Goal: Find specific page/section: Find specific page/section

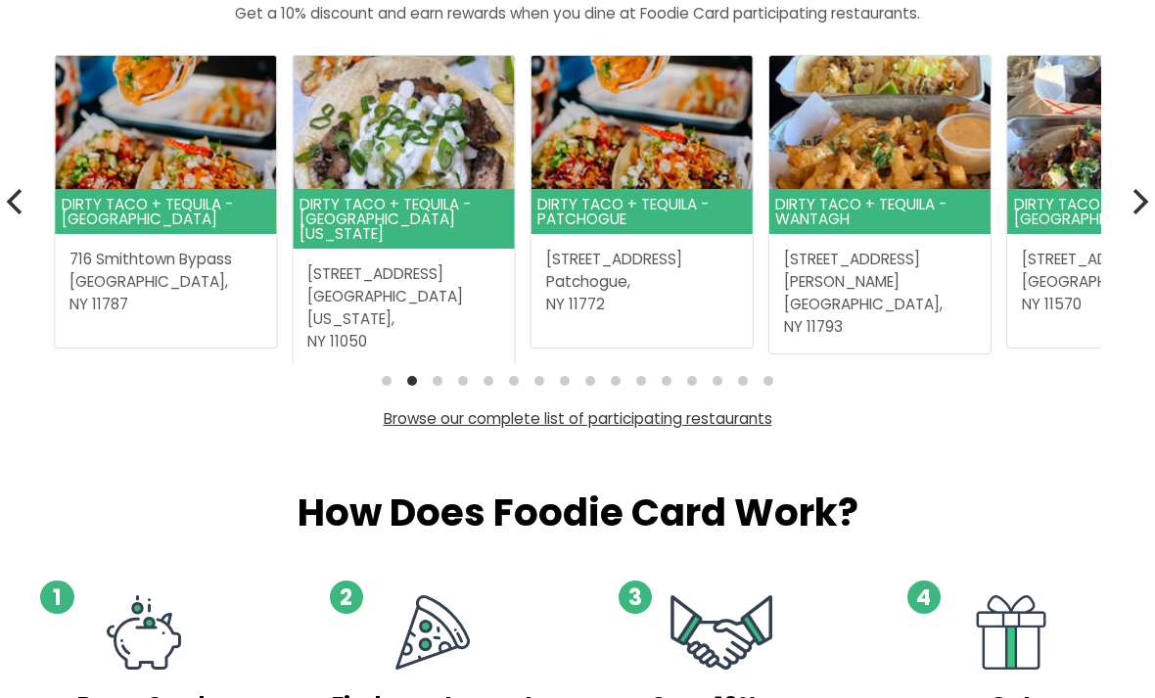
scroll to position [581, 0]
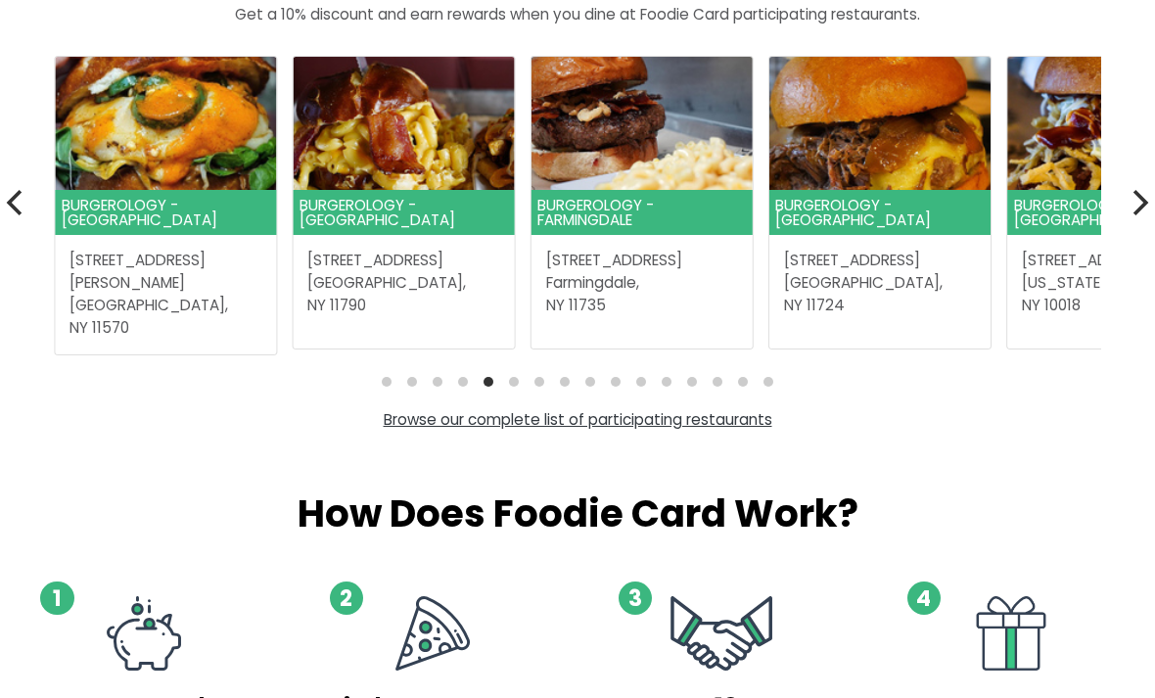
click at [671, 416] on link "Browse our complete list of participating restaurants" at bounding box center [578, 419] width 389 height 21
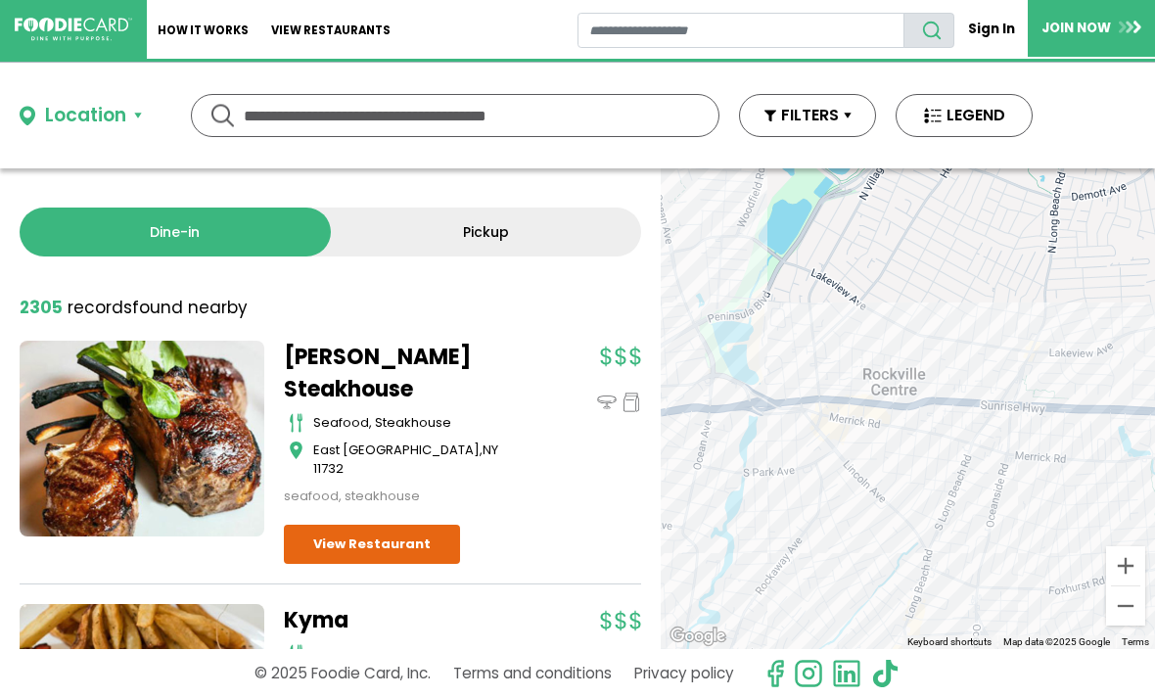
click at [136, 111] on button "Location" at bounding box center [81, 116] width 122 height 28
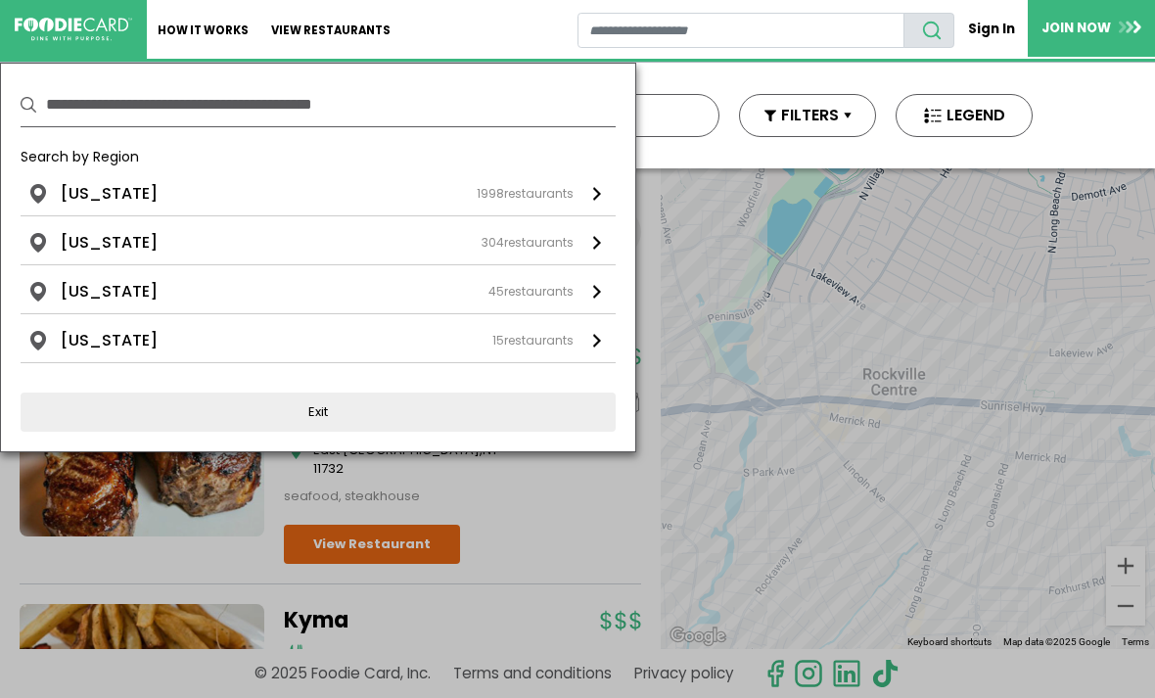
click at [78, 100] on input "text" at bounding box center [331, 104] width 570 height 43
type input "*****"
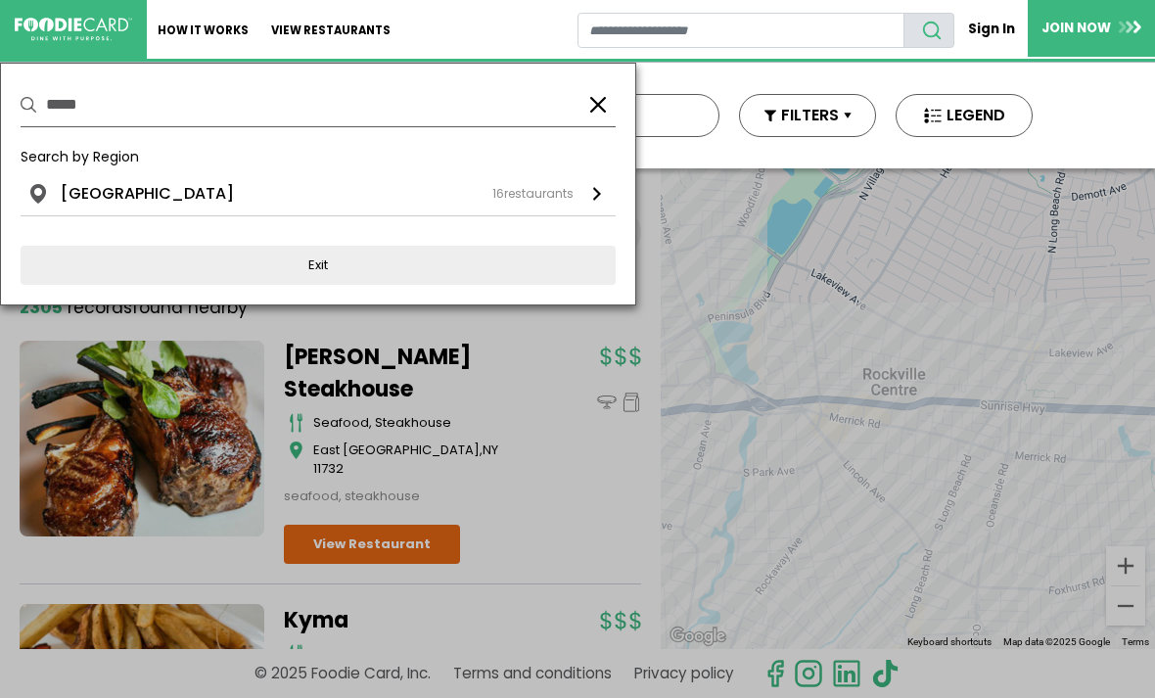
click at [108, 187] on li "[GEOGRAPHIC_DATA]" at bounding box center [147, 194] width 173 height 24
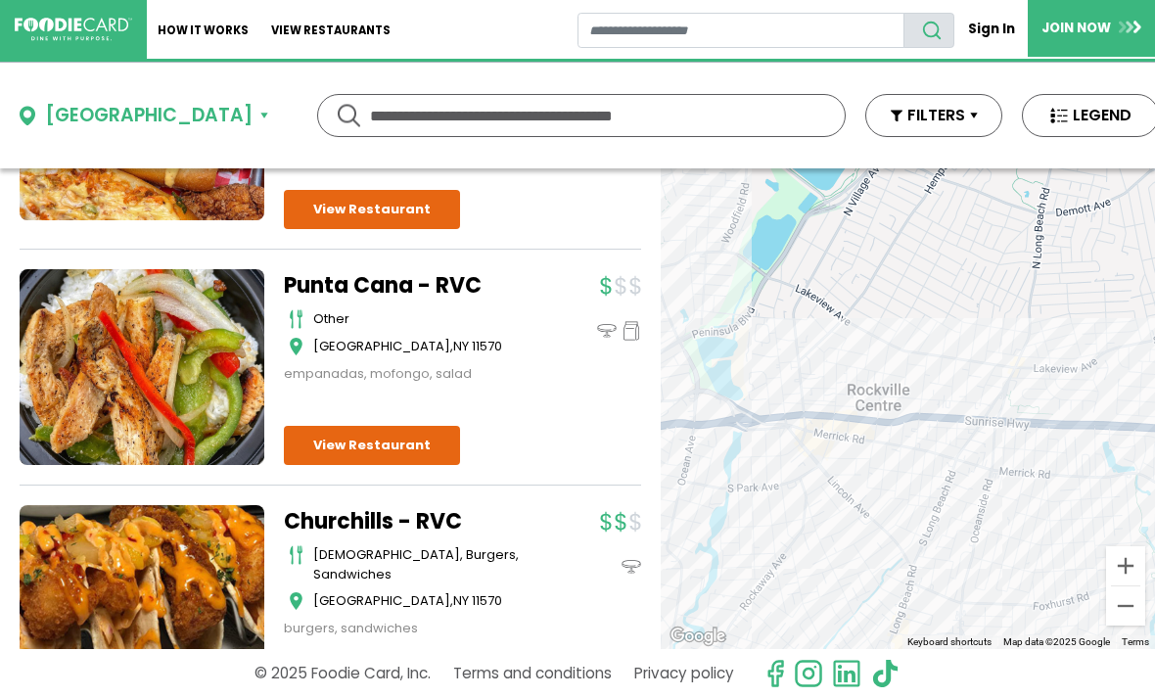
scroll to position [3546, 0]
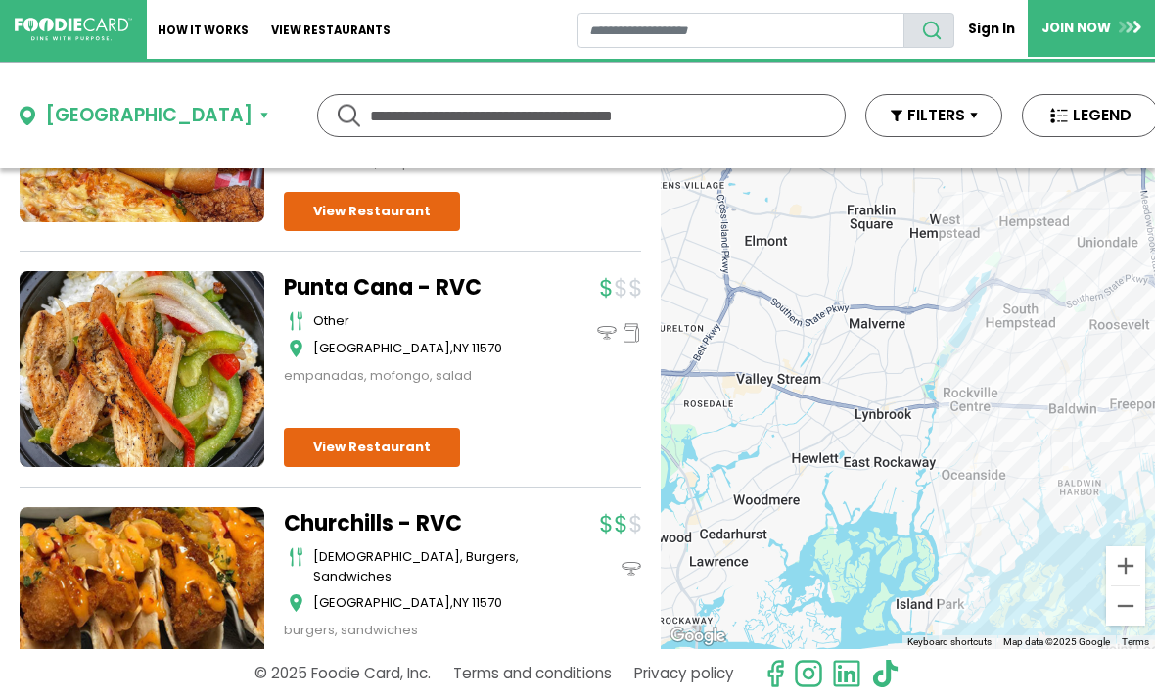
click at [32, 110] on button "[GEOGRAPHIC_DATA]" at bounding box center [144, 116] width 249 height 28
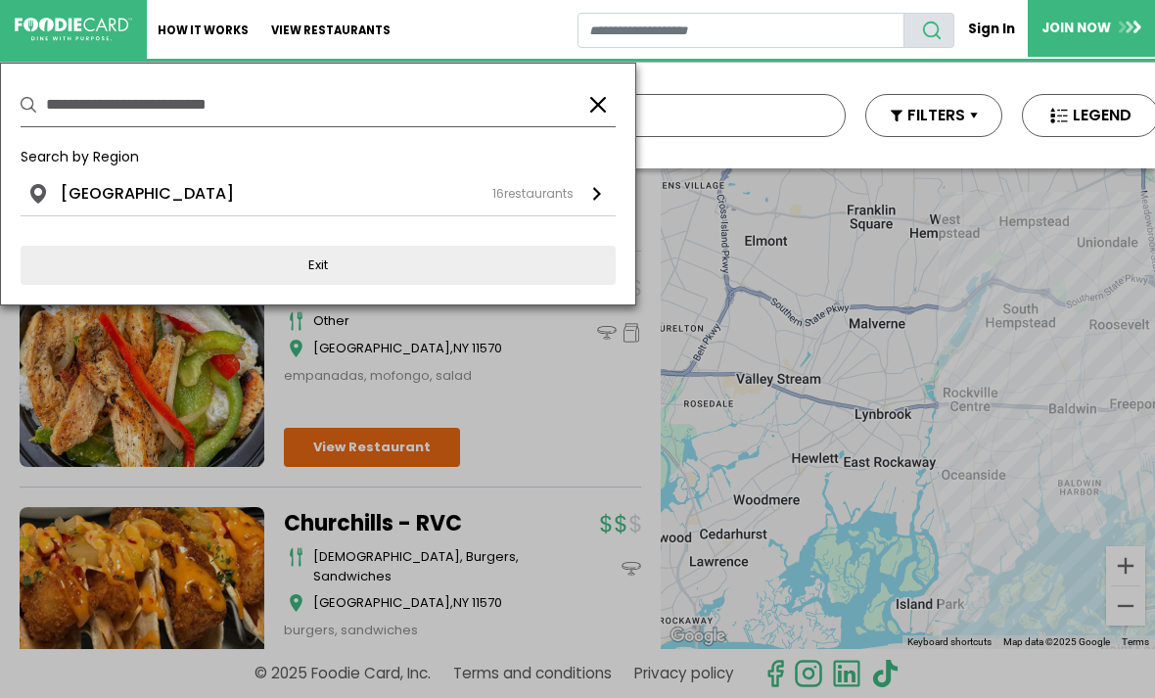
click at [608, 107] on button "button" at bounding box center [599, 105] width 24 height 24
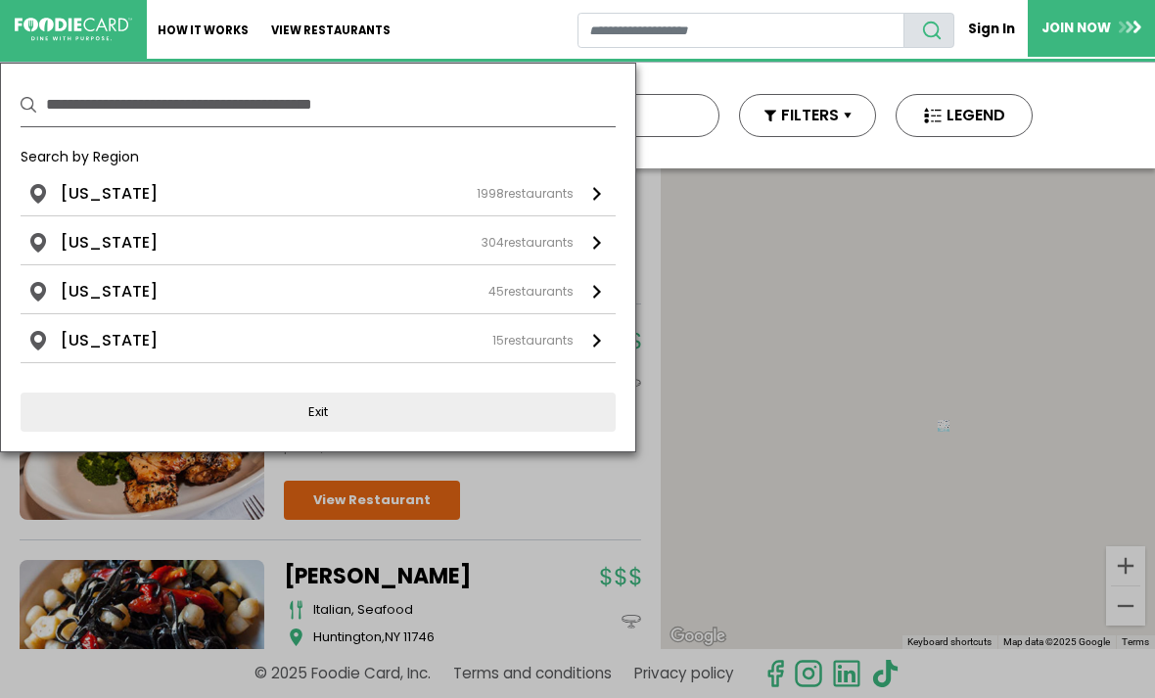
scroll to position [0, 0]
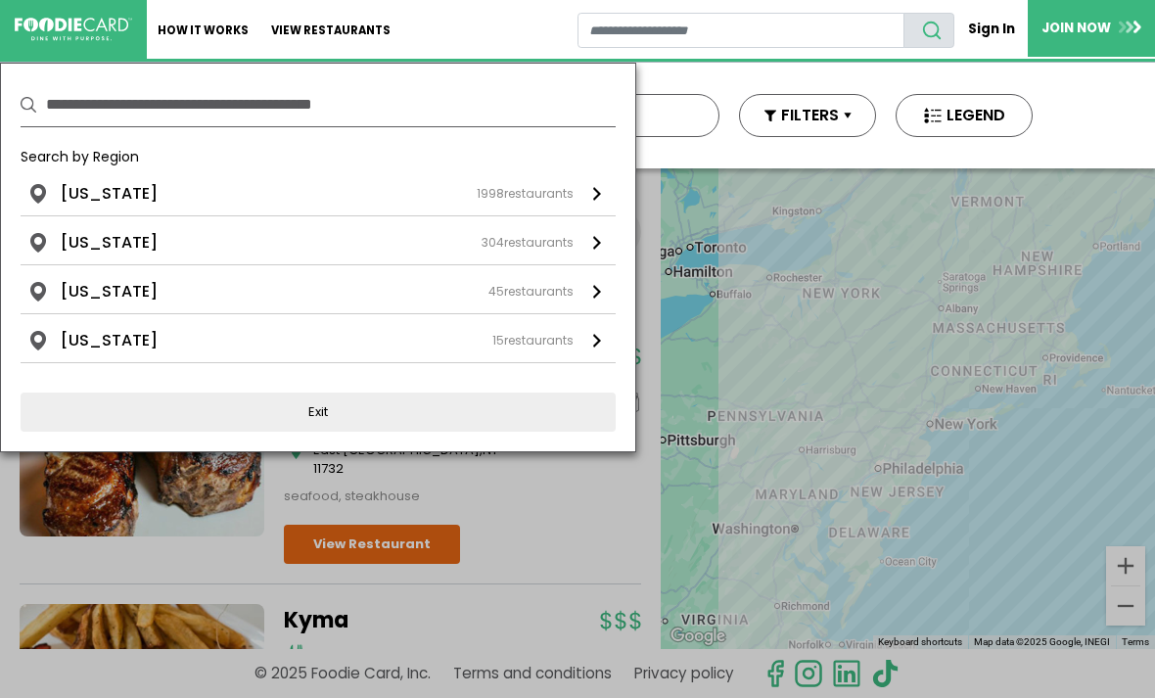
click at [1008, 333] on div at bounding box center [577, 349] width 1155 height 698
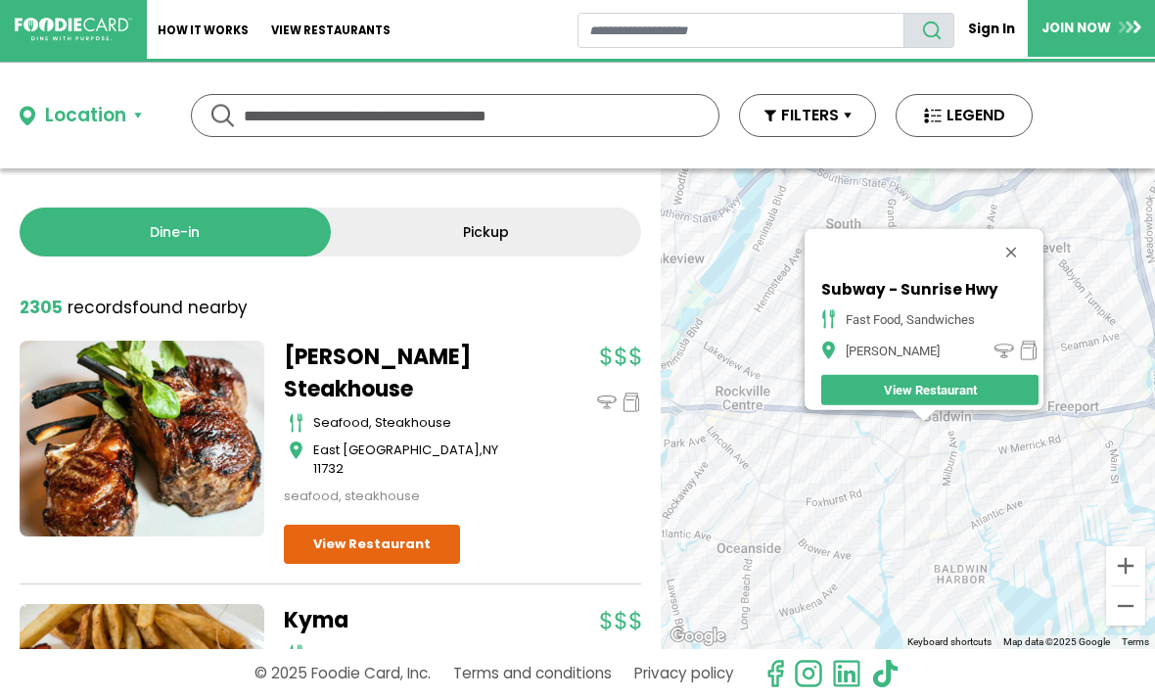
click at [1012, 260] on button "Close" at bounding box center [1011, 252] width 47 height 47
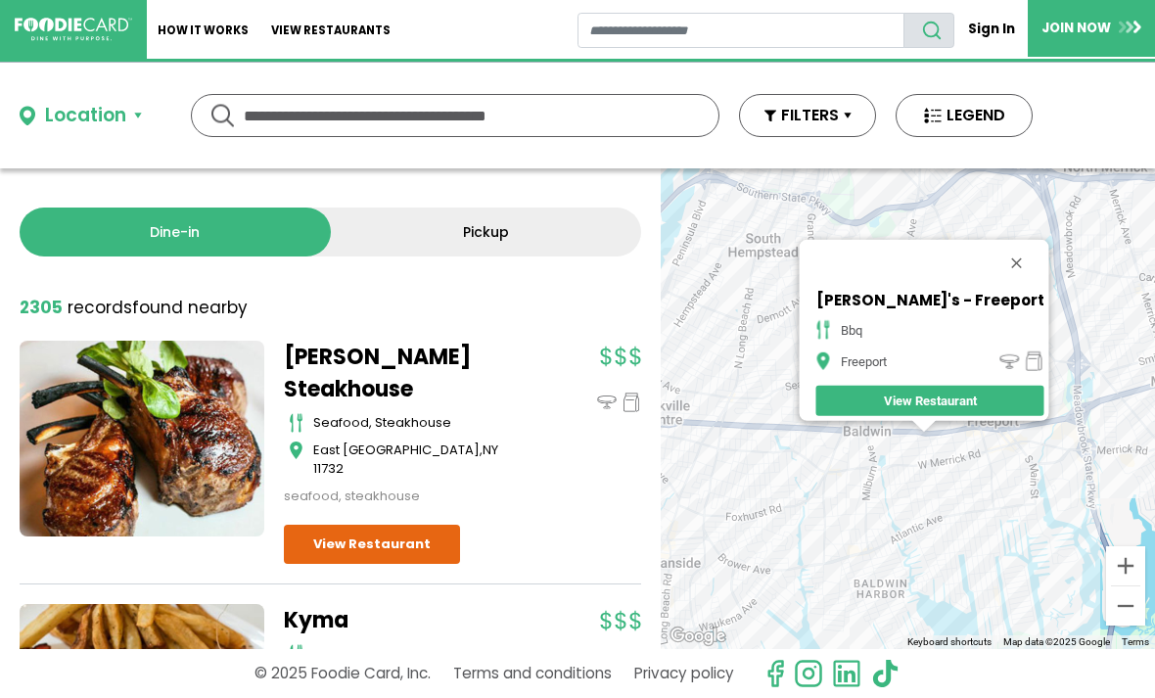
click at [996, 251] on button "Close" at bounding box center [1016, 263] width 47 height 47
click at [1001, 257] on button "Close" at bounding box center [1016, 263] width 47 height 47
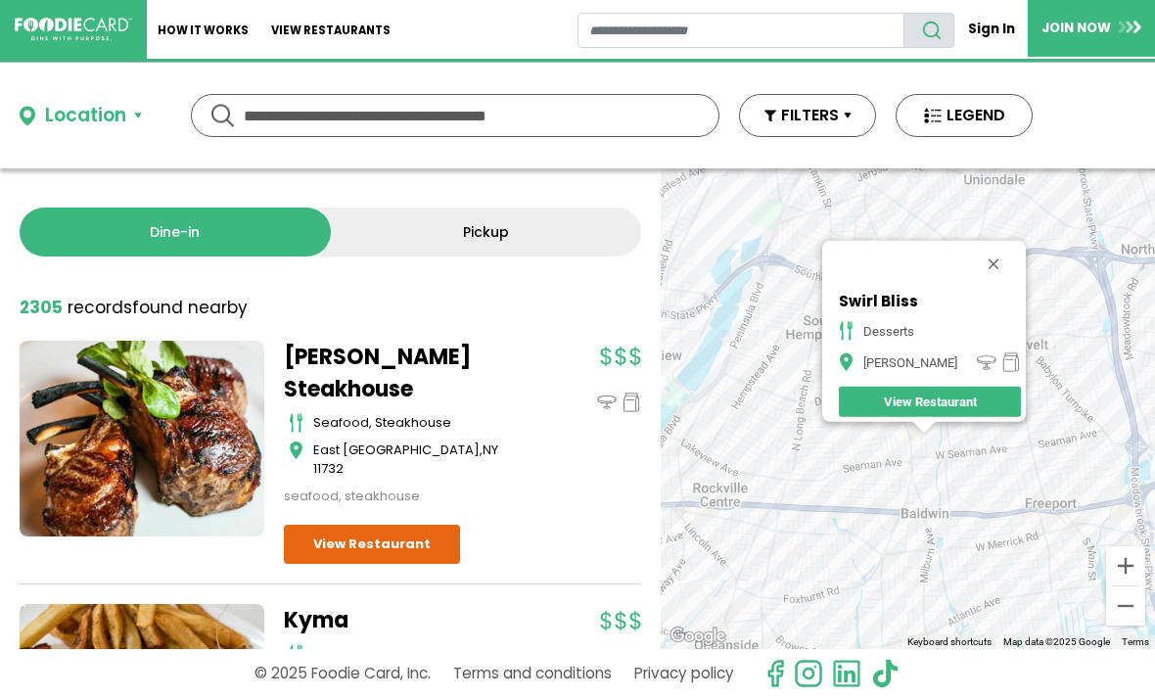
click at [985, 254] on button "Close" at bounding box center [993, 264] width 47 height 47
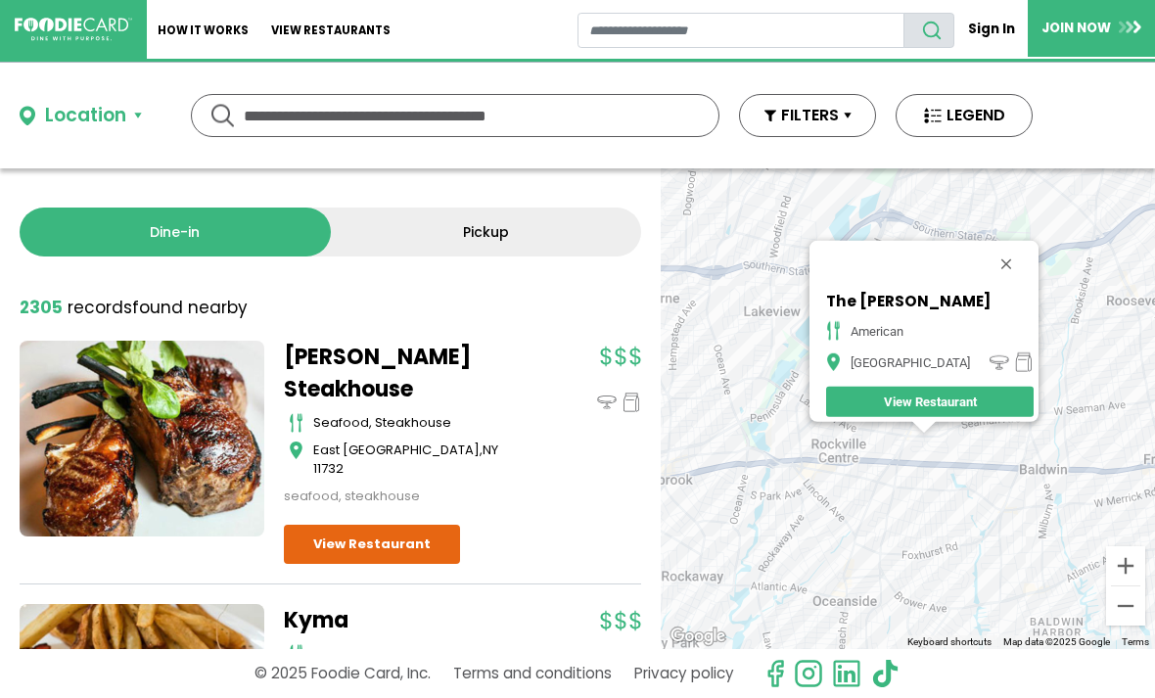
click at [1009, 252] on button "Close" at bounding box center [1006, 264] width 47 height 47
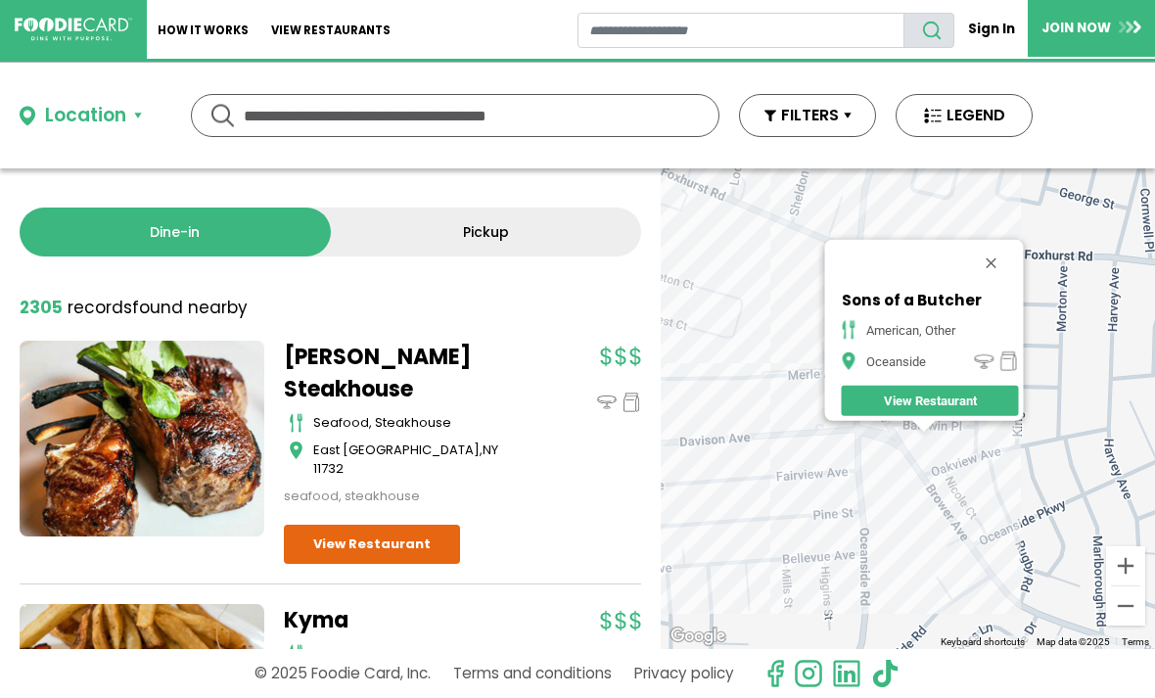
click at [1007, 259] on button "Close" at bounding box center [990, 263] width 47 height 47
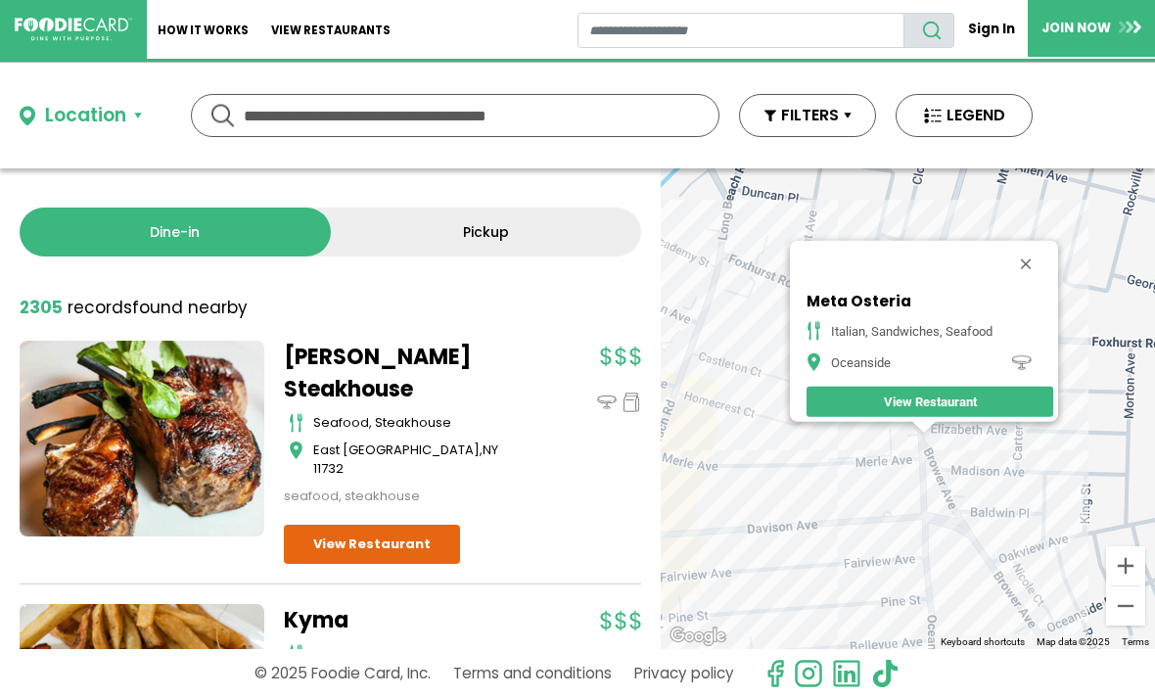
click at [1039, 259] on button "Close" at bounding box center [1026, 264] width 47 height 47
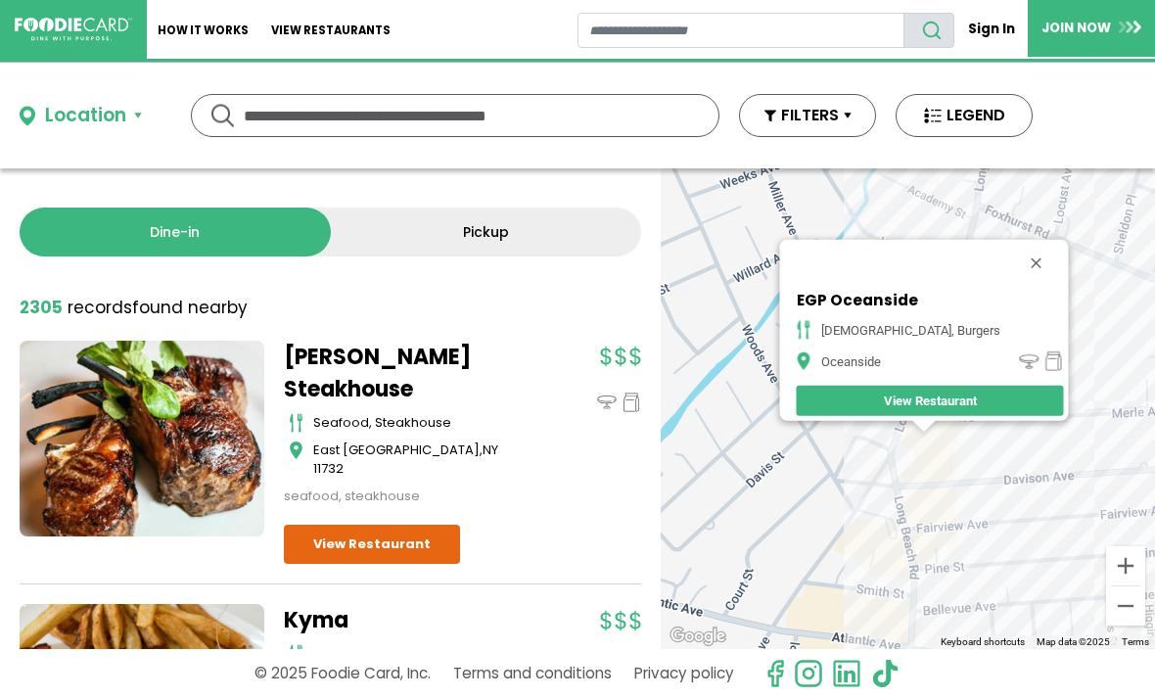
click at [1019, 254] on button "Close" at bounding box center [1036, 263] width 47 height 47
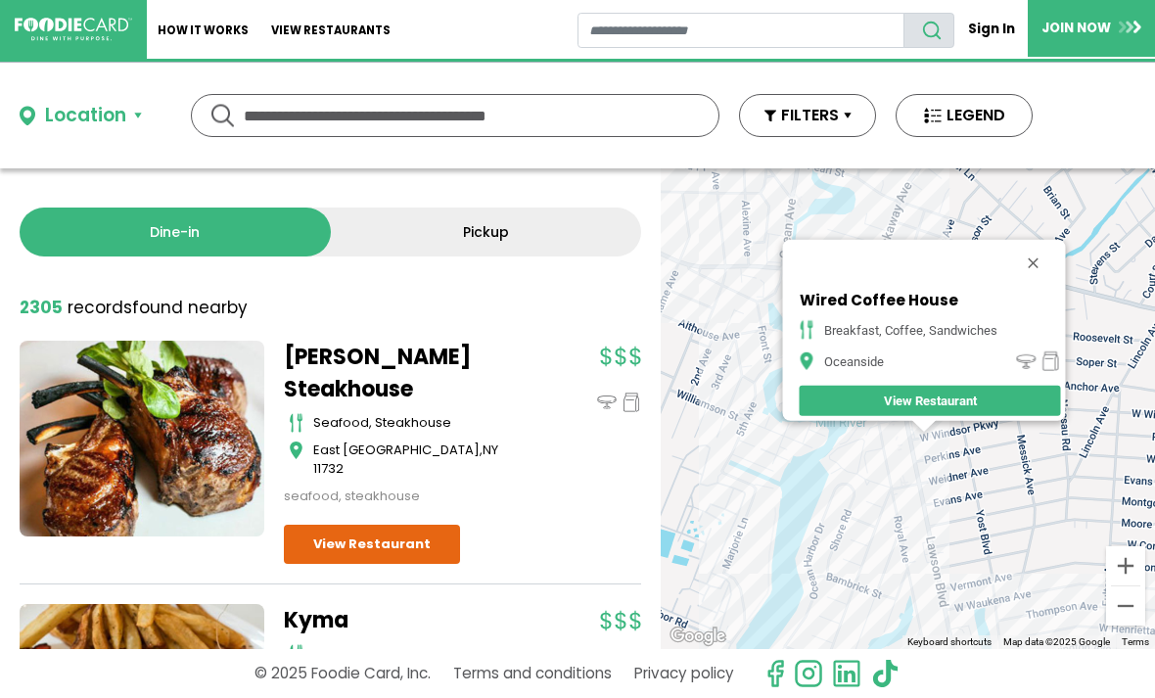
click at [1052, 258] on button "Close" at bounding box center [1033, 263] width 47 height 47
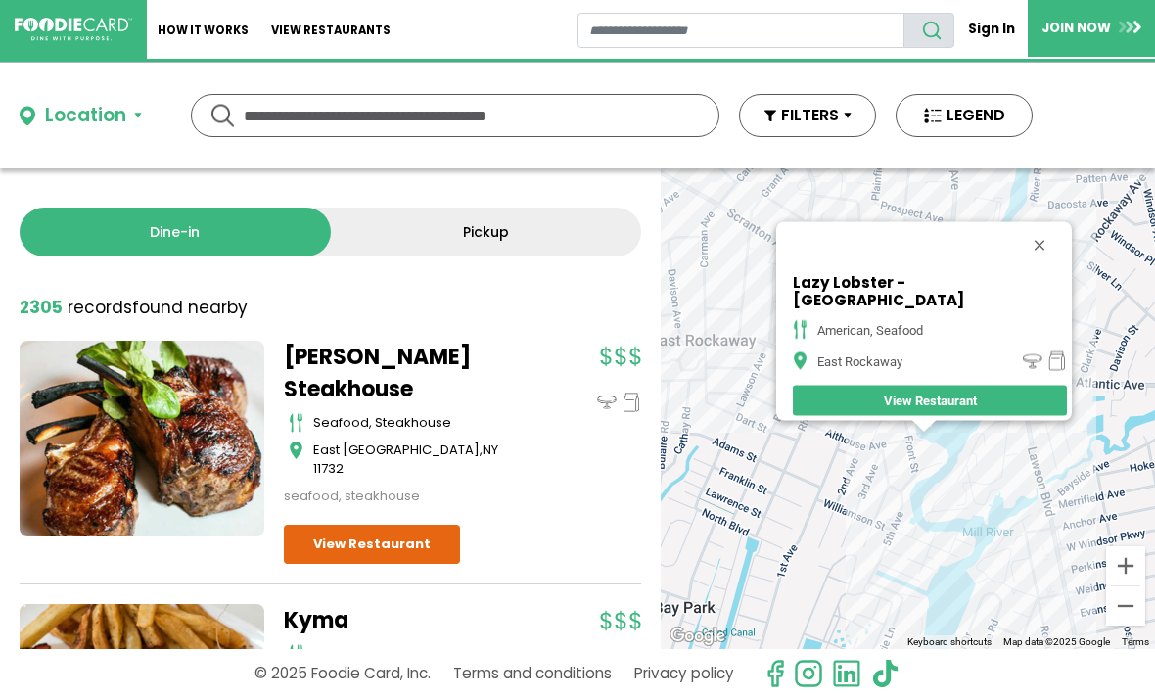
click at [1022, 253] on button "Close" at bounding box center [1039, 245] width 47 height 47
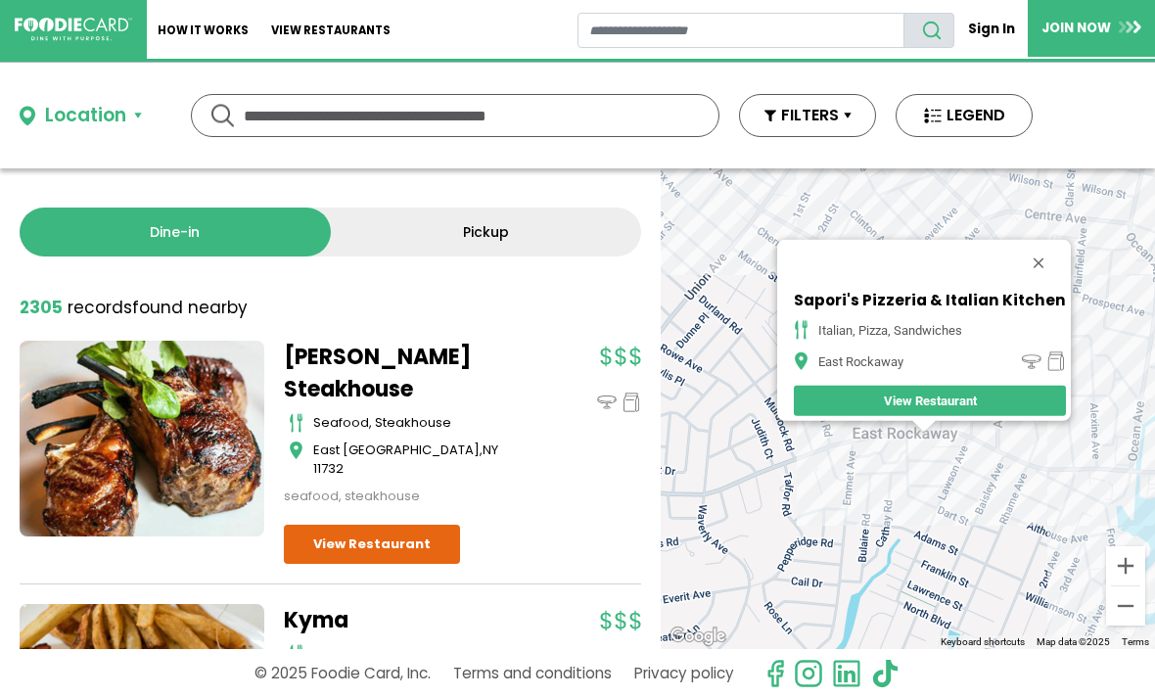
click at [1045, 251] on button "Close" at bounding box center [1038, 263] width 47 height 47
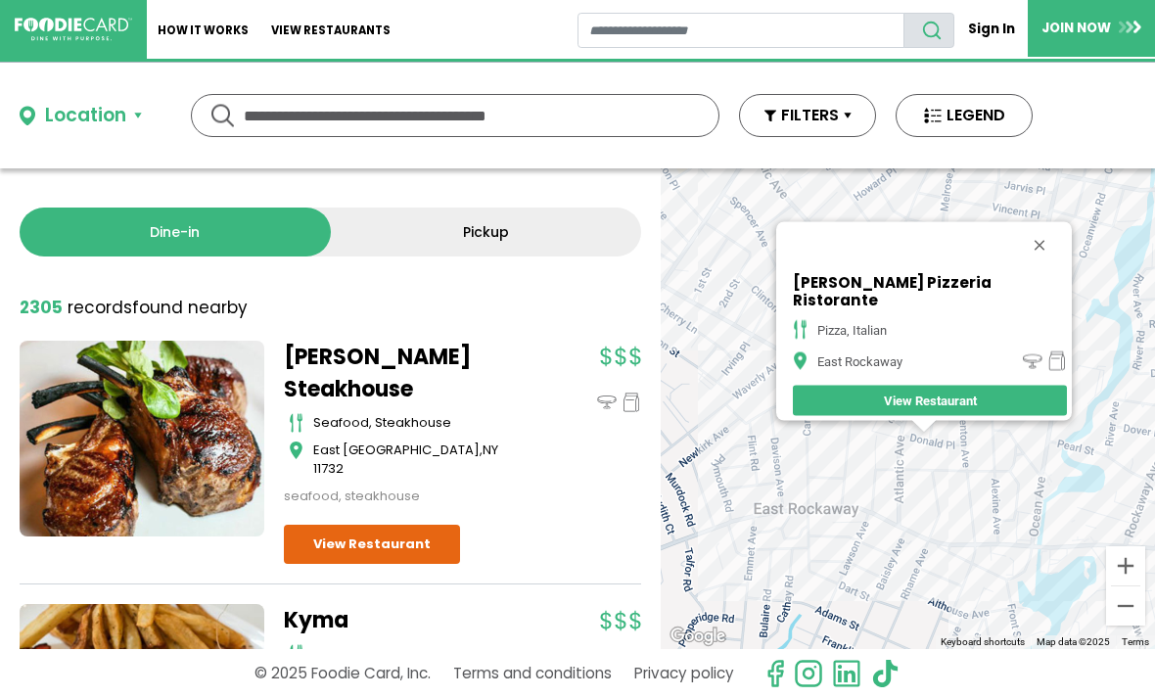
click at [1035, 249] on button "Close" at bounding box center [1039, 245] width 47 height 47
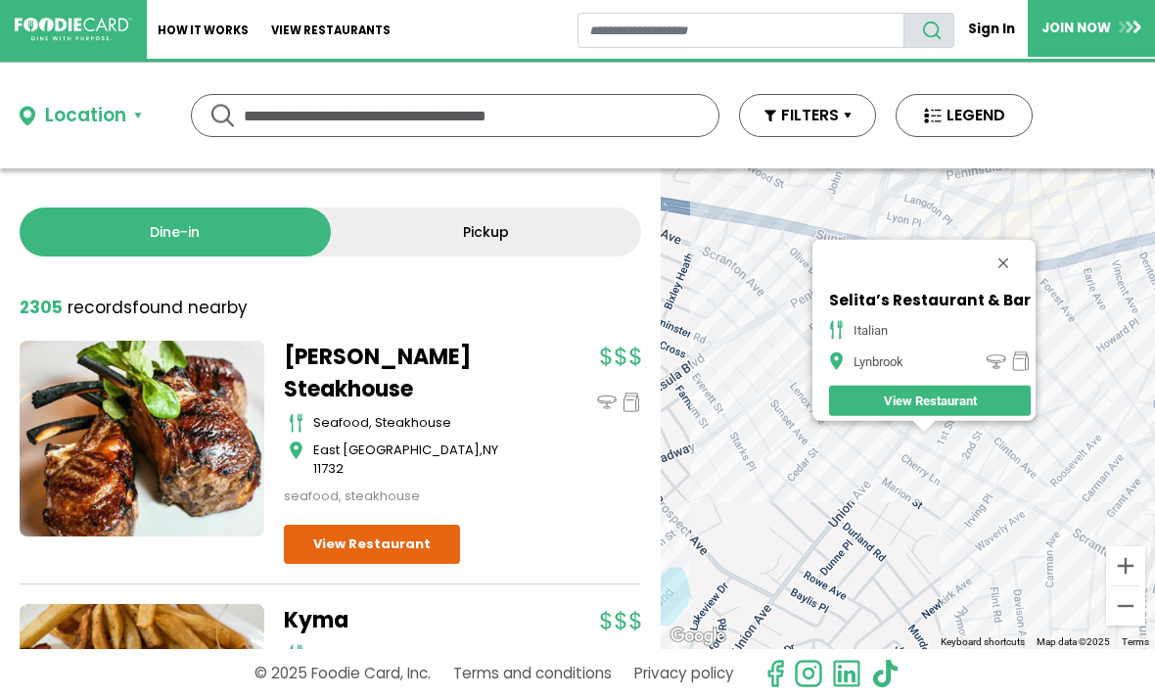
click at [1014, 253] on button "Close" at bounding box center [1003, 263] width 47 height 47
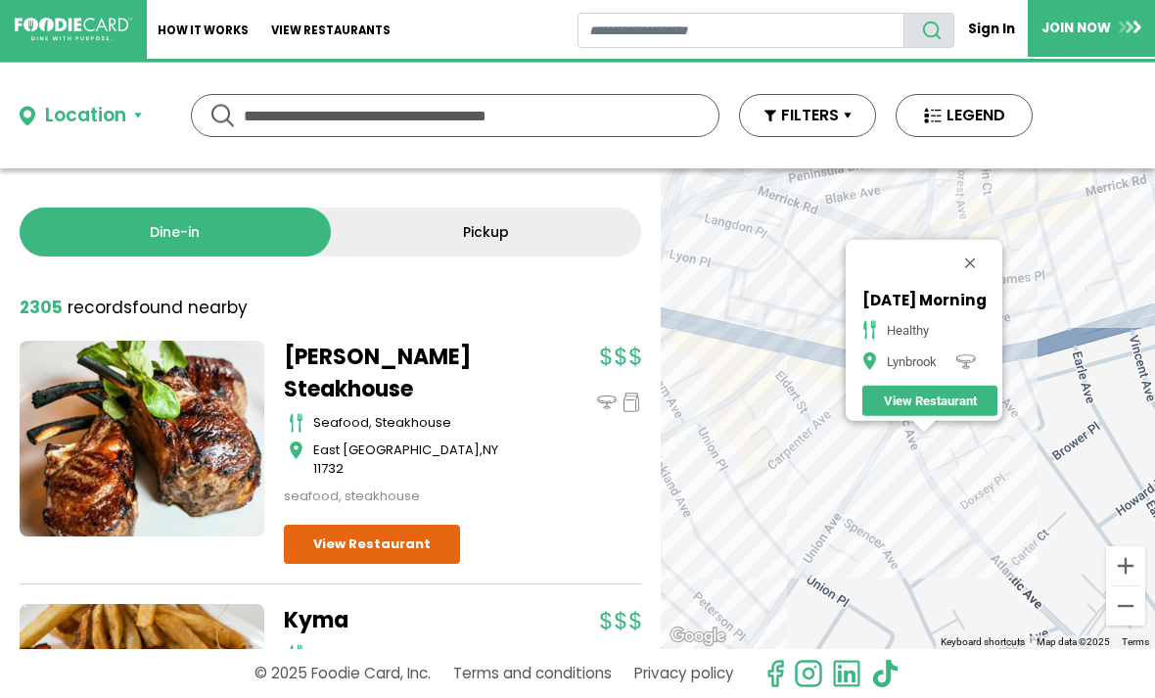
click at [986, 263] on button "Close" at bounding box center [970, 263] width 47 height 47
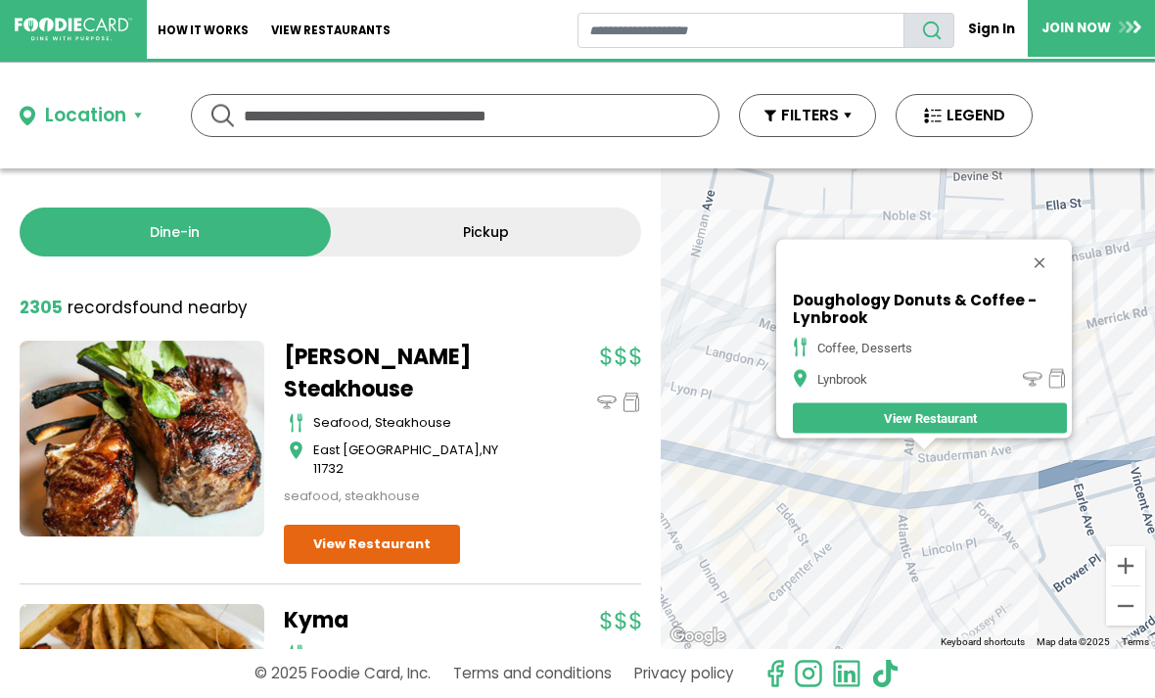
click at [1048, 251] on button "Close" at bounding box center [1039, 263] width 47 height 47
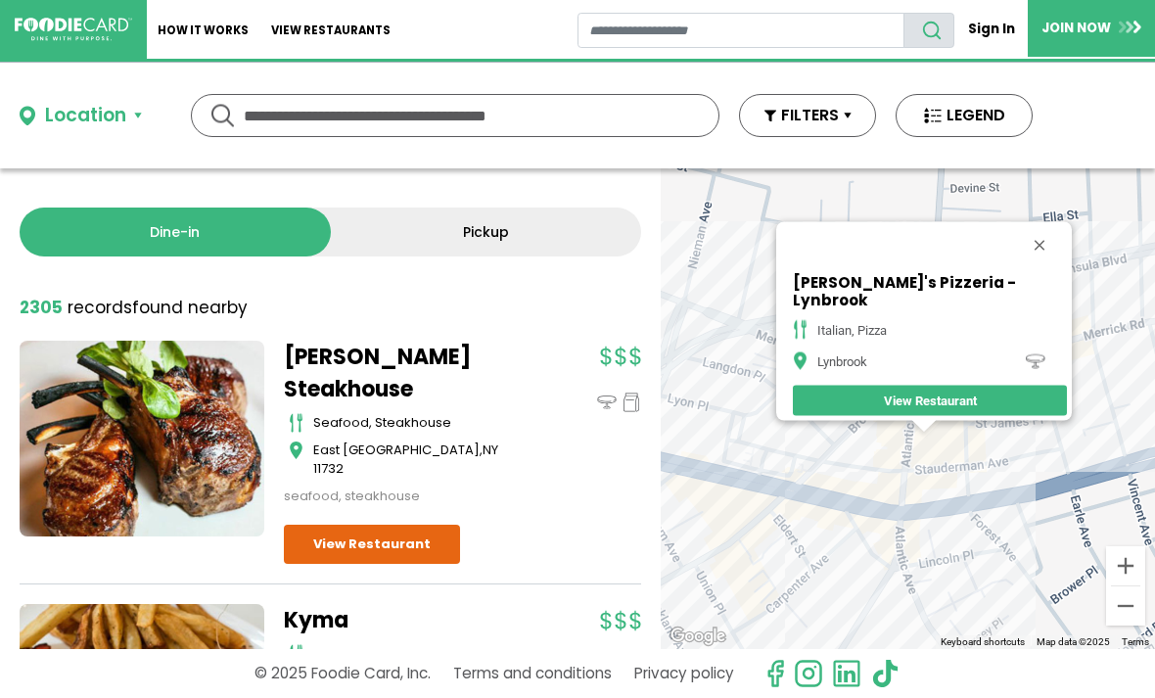
click at [1029, 249] on button "Close" at bounding box center [1039, 245] width 47 height 47
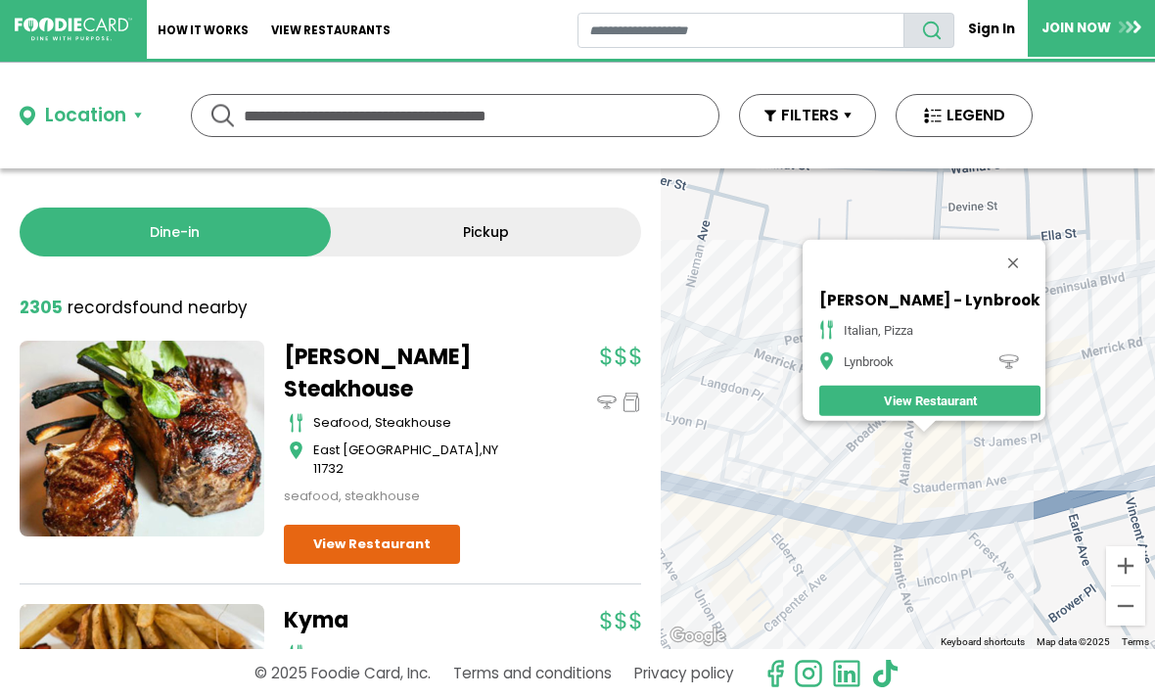
click at [1004, 247] on button "Close" at bounding box center [1013, 263] width 47 height 47
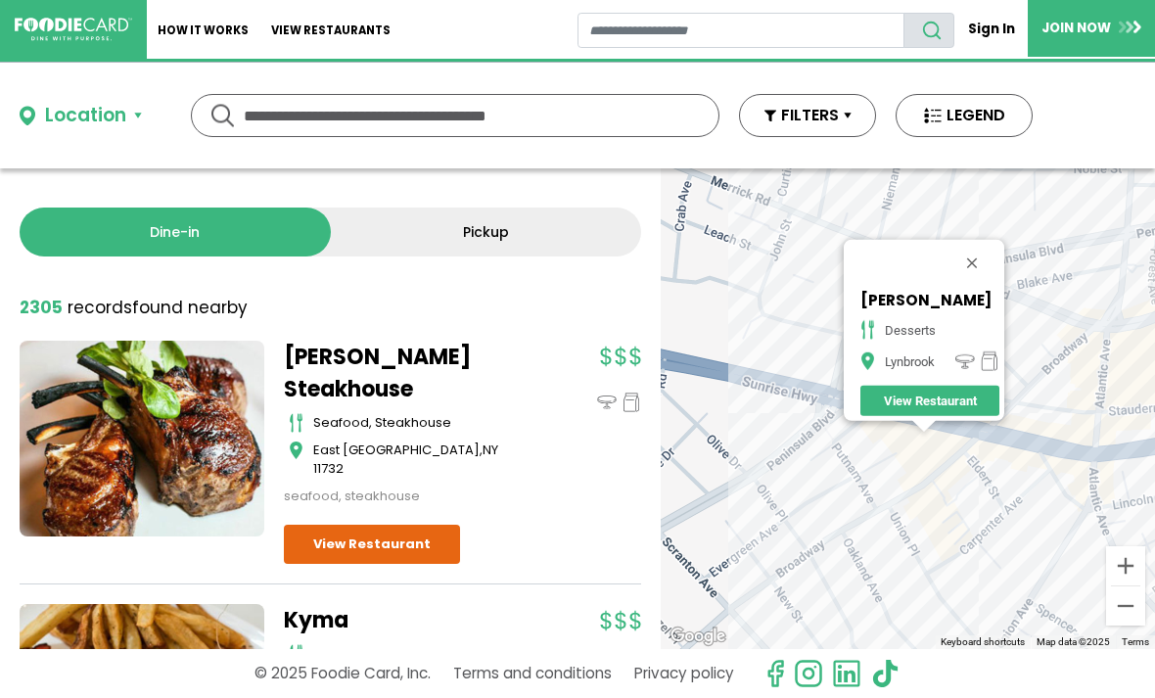
click at [974, 253] on button "Close" at bounding box center [972, 263] width 47 height 47
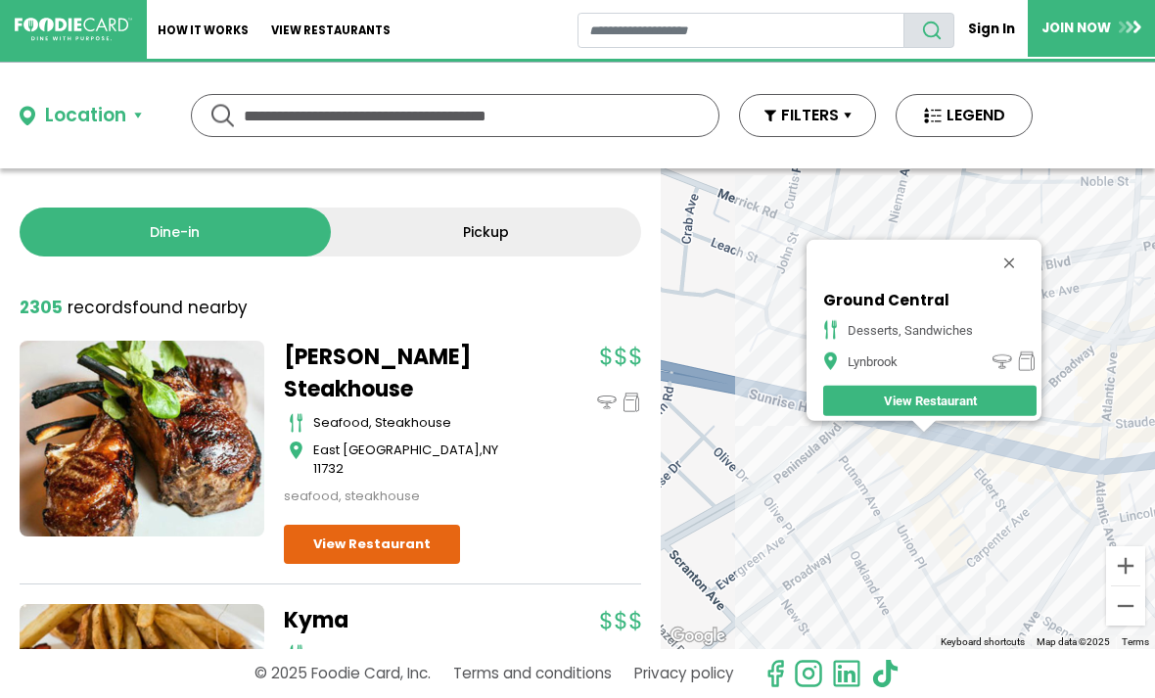
click at [1022, 254] on button "Close" at bounding box center [1009, 263] width 47 height 47
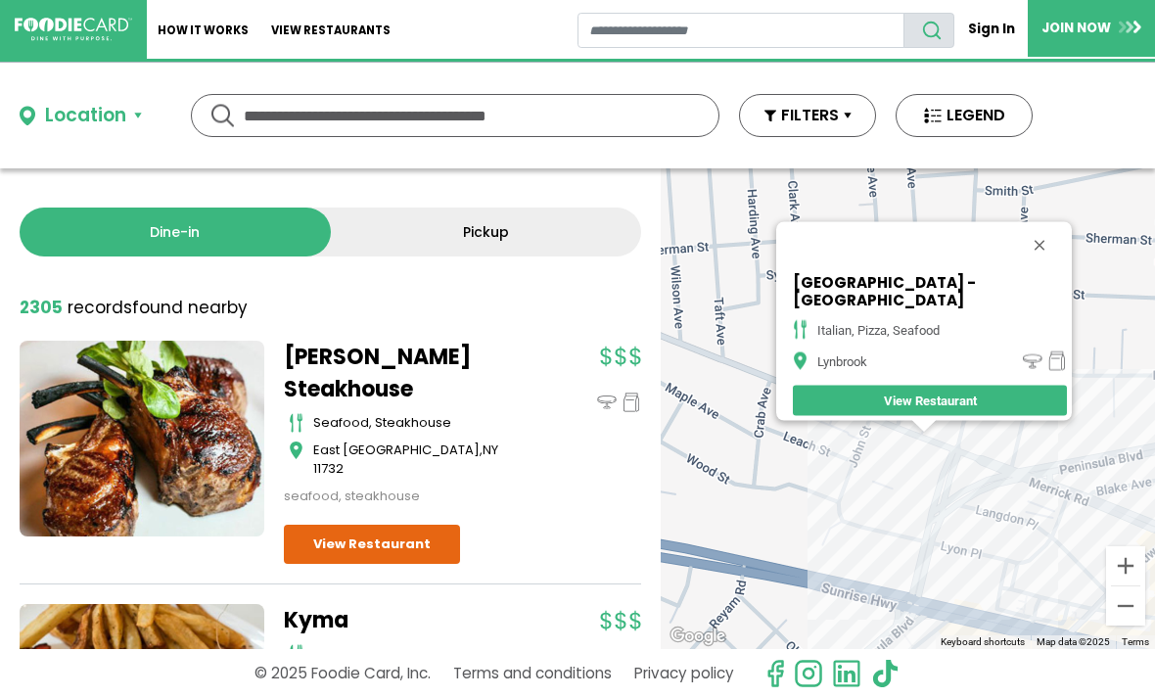
click at [1031, 249] on button "Close" at bounding box center [1039, 245] width 47 height 47
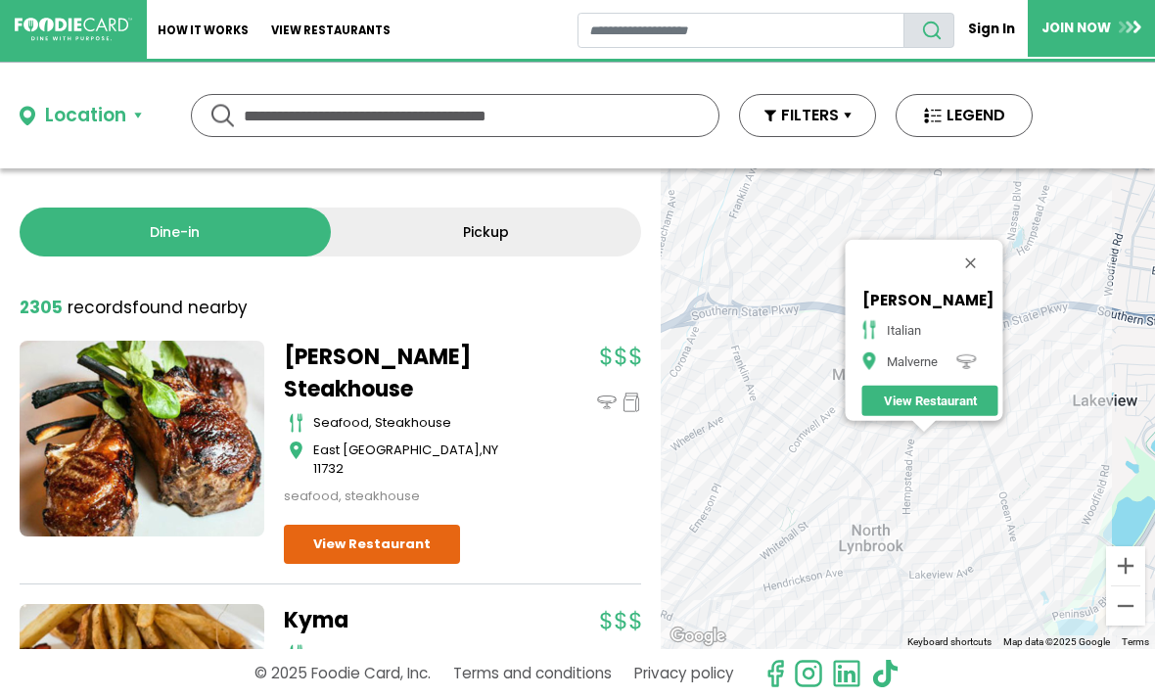
click at [991, 254] on button "Close" at bounding box center [970, 263] width 47 height 47
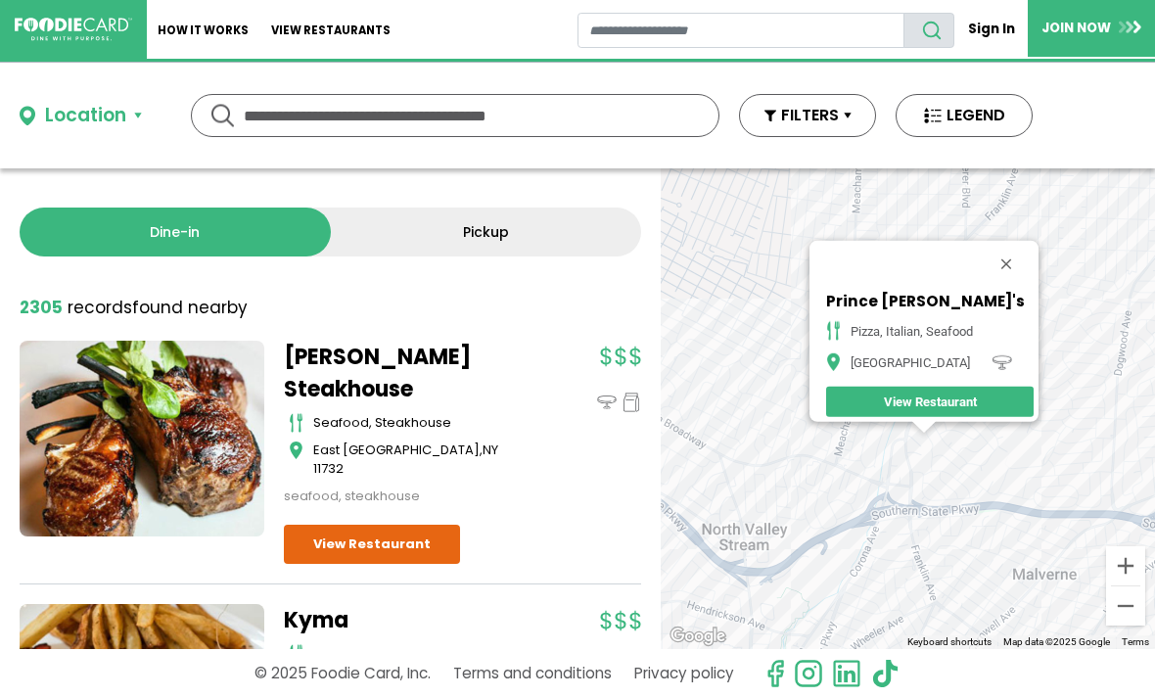
click at [1028, 252] on button "Close" at bounding box center [1006, 264] width 47 height 47
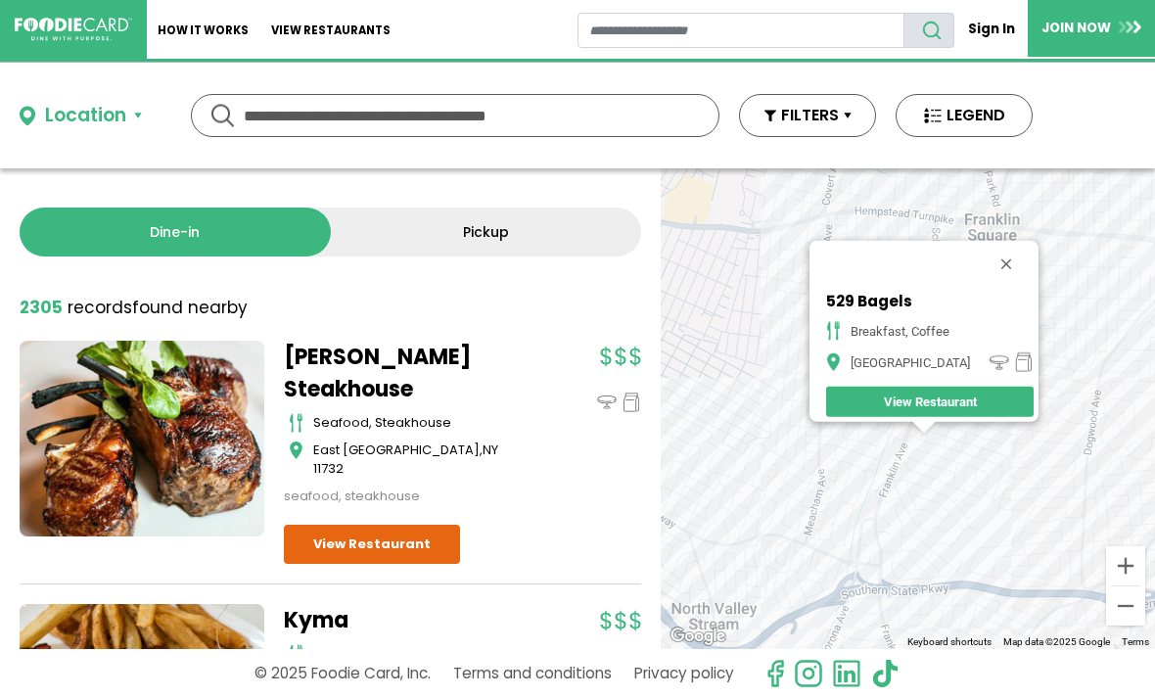
click at [1007, 255] on button "Close" at bounding box center [1006, 264] width 47 height 47
